Goal: Task Accomplishment & Management: Manage account settings

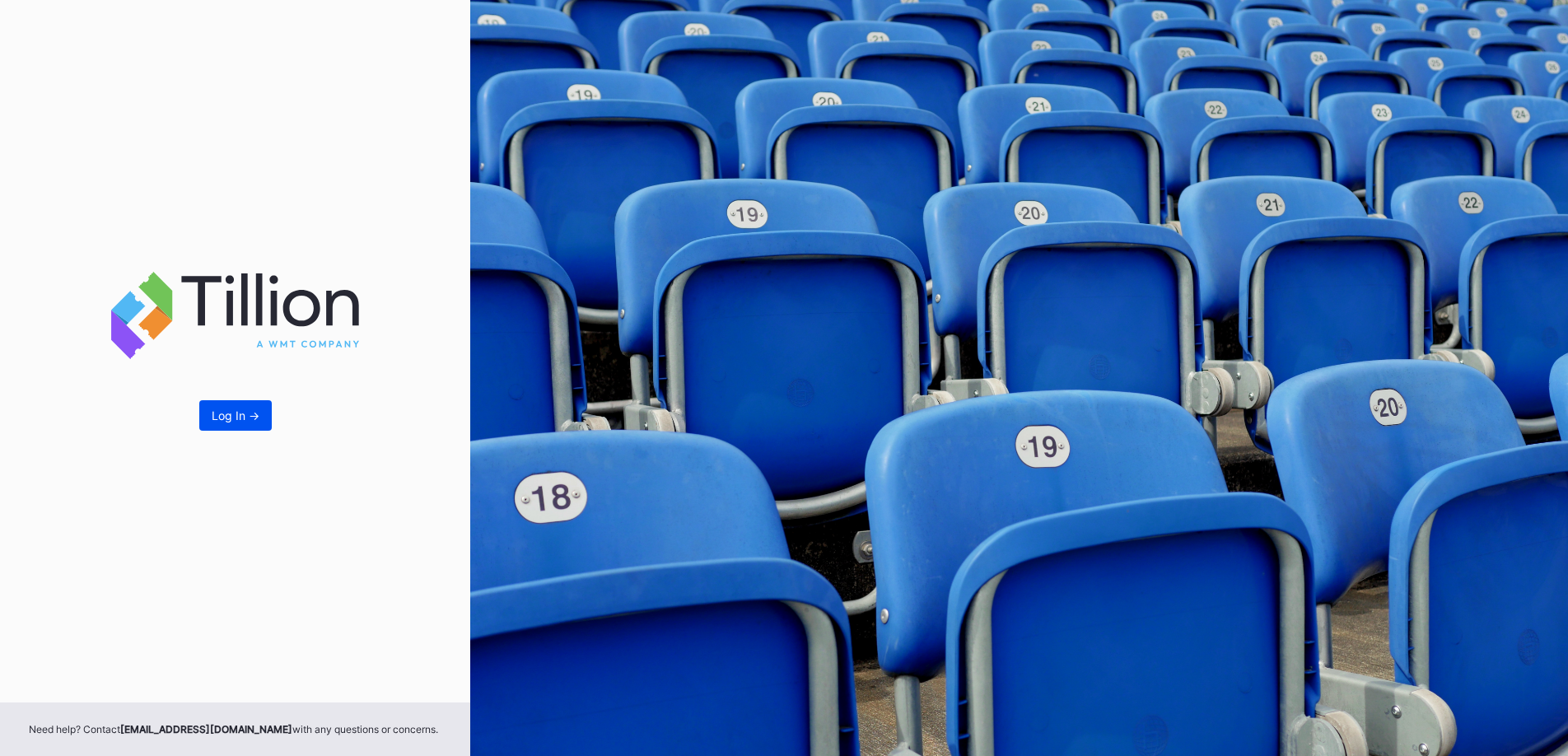
click at [242, 427] on button "Log In ->" at bounding box center [235, 415] width 73 height 31
